Goal: Task Accomplishment & Management: Manage account settings

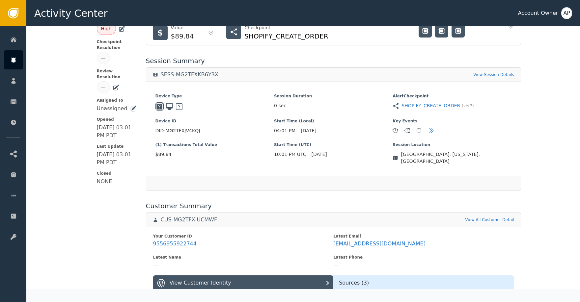
scroll to position [115, 0]
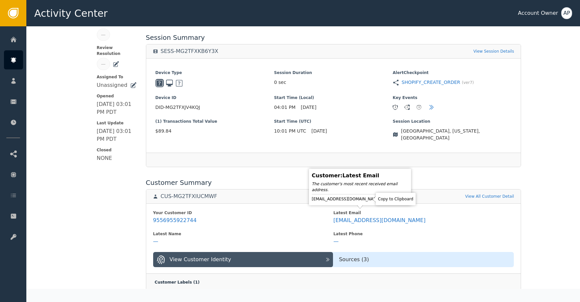
click at [384, 198] on icon at bounding box center [387, 199] width 7 height 7
click at [371, 201] on div "stacywriddick@icloud.com" at bounding box center [360, 199] width 96 height 7
click at [384, 200] on icon at bounding box center [387, 199] width 7 height 7
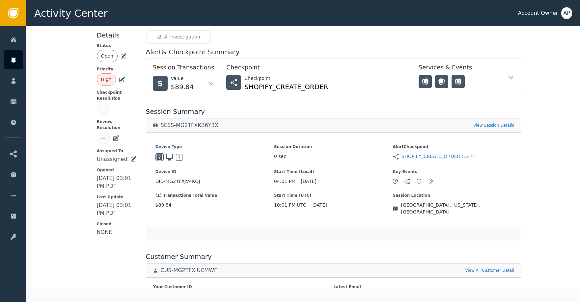
scroll to position [3, 0]
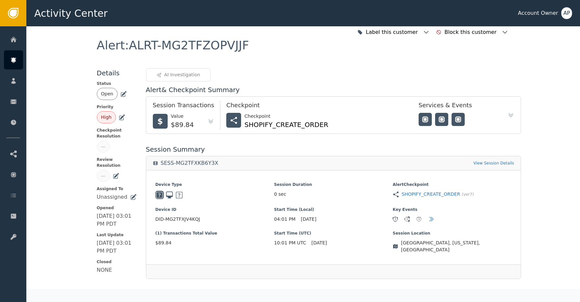
click at [122, 94] on icon at bounding box center [123, 94] width 7 height 7
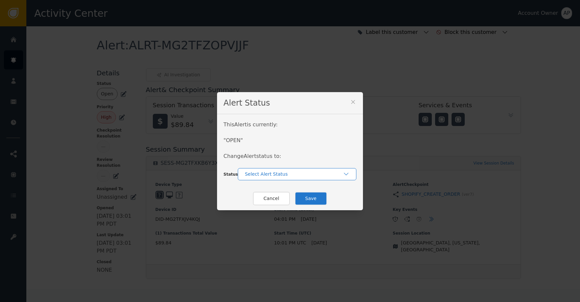
click at [264, 174] on div "Select Alert Status" at bounding box center [294, 174] width 98 height 7
click at [285, 202] on div "Closed" at bounding box center [296, 201] width 105 height 7
click at [304, 197] on button "Save" at bounding box center [311, 199] width 32 height 14
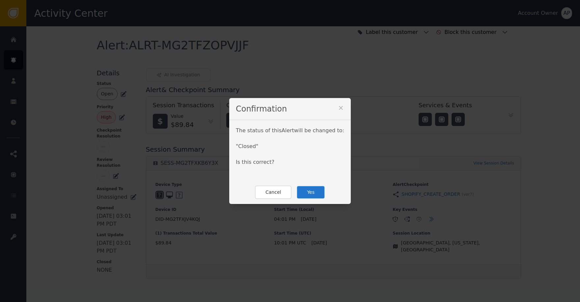
drag, startPoint x: 309, startPoint y: 190, endPoint x: 308, endPoint y: 181, distance: 9.2
click at [309, 188] on button "Yes" at bounding box center [311, 193] width 29 height 14
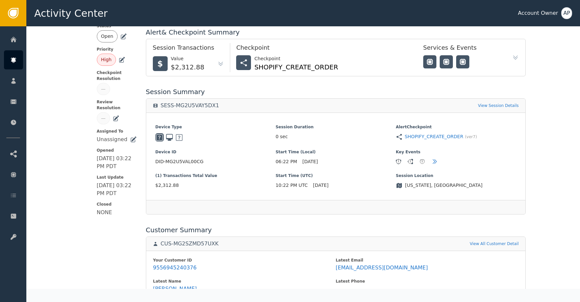
scroll to position [57, 0]
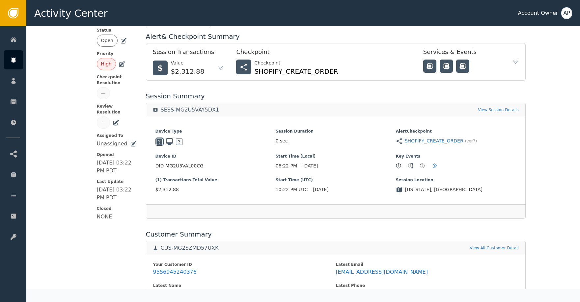
click at [116, 44] on div "Open" at bounding box center [117, 41] width 40 height 12
click at [120, 43] on icon at bounding box center [123, 41] width 7 height 7
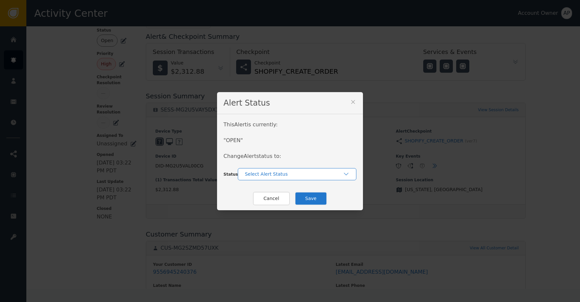
click at [267, 180] on div "Select Alert Status" at bounding box center [297, 174] width 119 height 12
click at [271, 201] on div "Closed" at bounding box center [296, 201] width 105 height 7
click at [306, 199] on button "Save" at bounding box center [311, 199] width 32 height 14
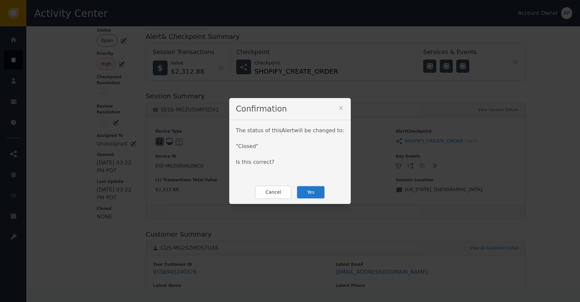
click at [309, 196] on button "Yes" at bounding box center [311, 193] width 29 height 14
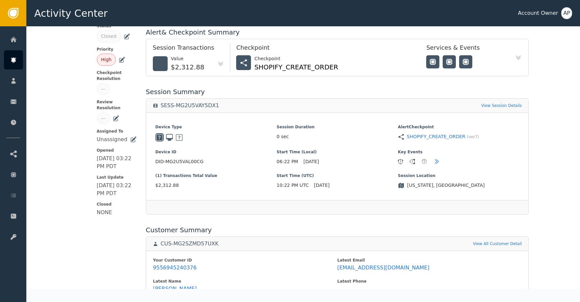
scroll to position [61, 0]
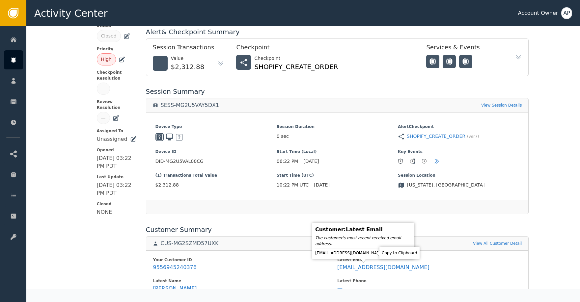
click at [387, 254] on icon at bounding box center [390, 253] width 7 height 7
